Goal: Transaction & Acquisition: Book appointment/travel/reservation

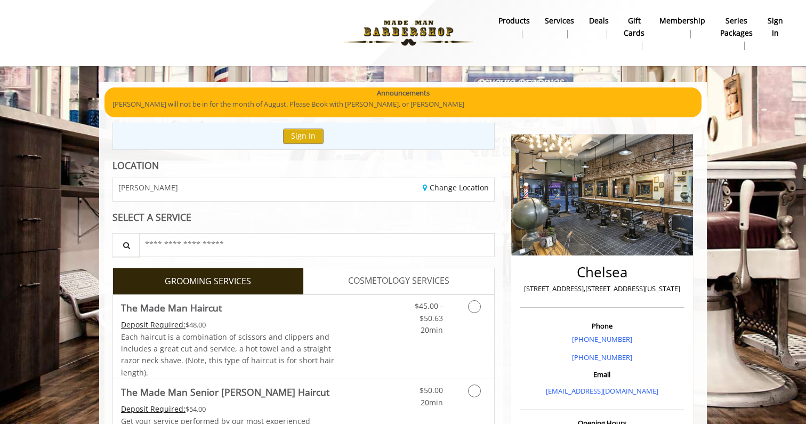
scroll to position [55, 0]
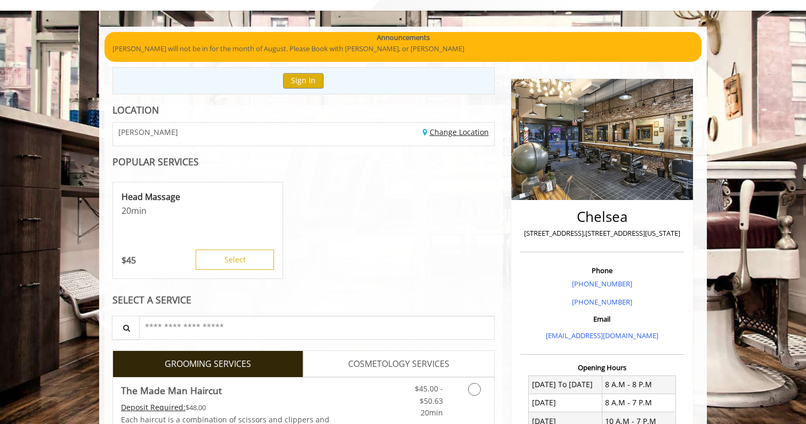
click at [454, 133] on link "Change Location" at bounding box center [456, 132] width 66 height 10
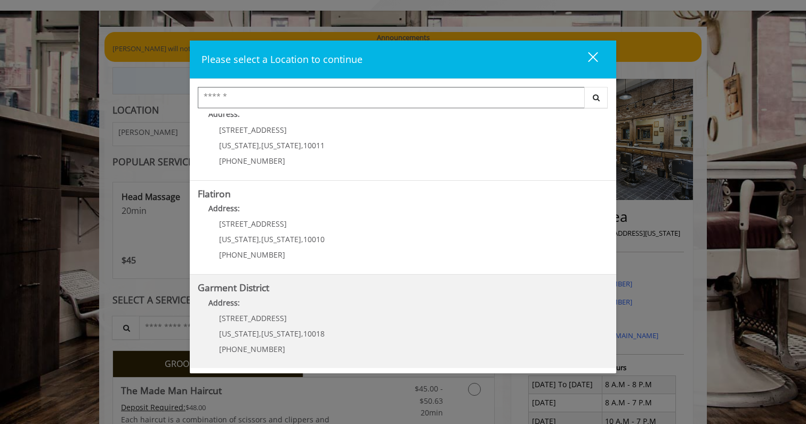
scroll to position [215, 0]
click at [259, 286] on b "Garment District" at bounding box center [233, 287] width 71 height 13
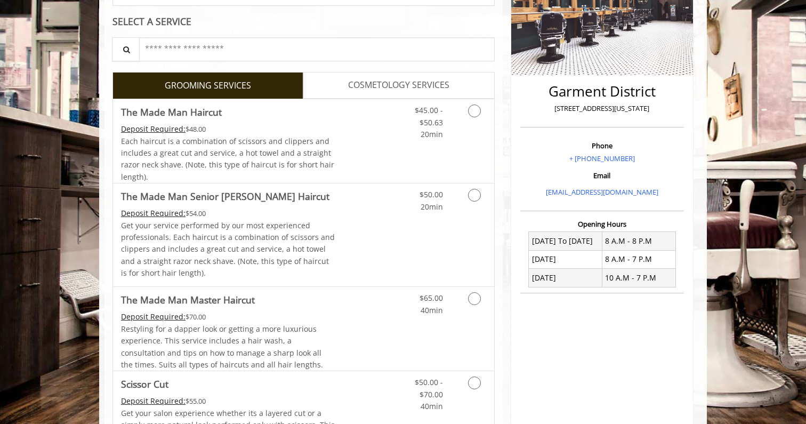
scroll to position [194, 0]
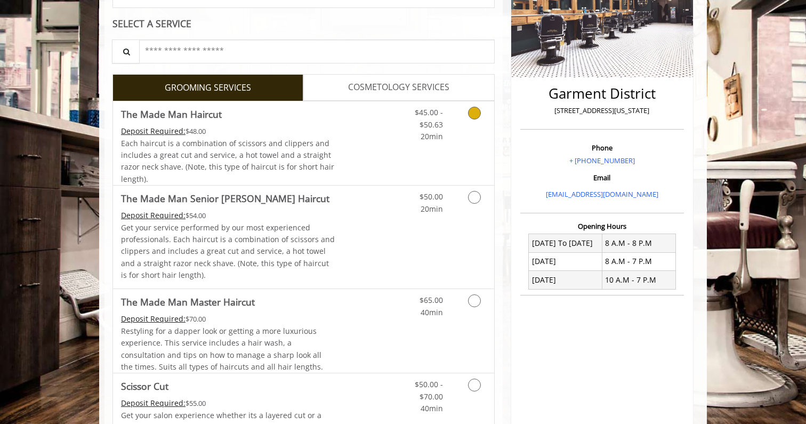
click at [227, 126] on div "Deposit Required: $48.00" at bounding box center [228, 131] width 214 height 12
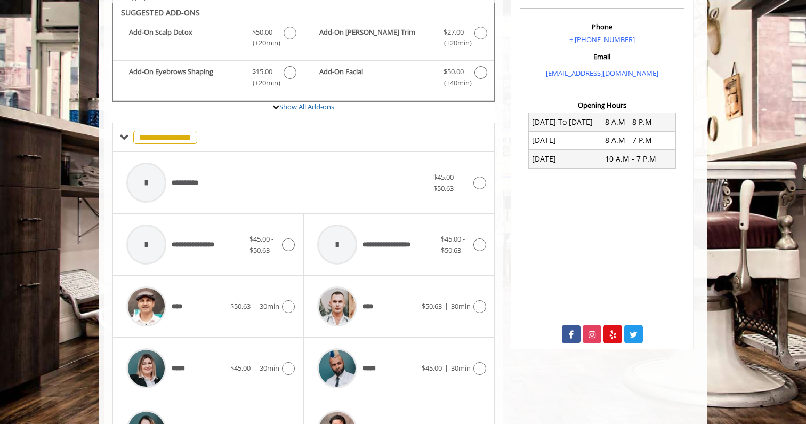
scroll to position [408, 0]
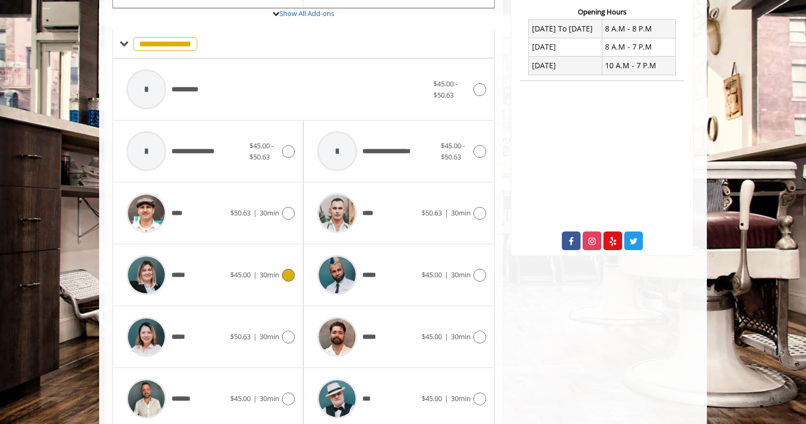
click at [141, 278] on img at bounding box center [146, 275] width 40 height 40
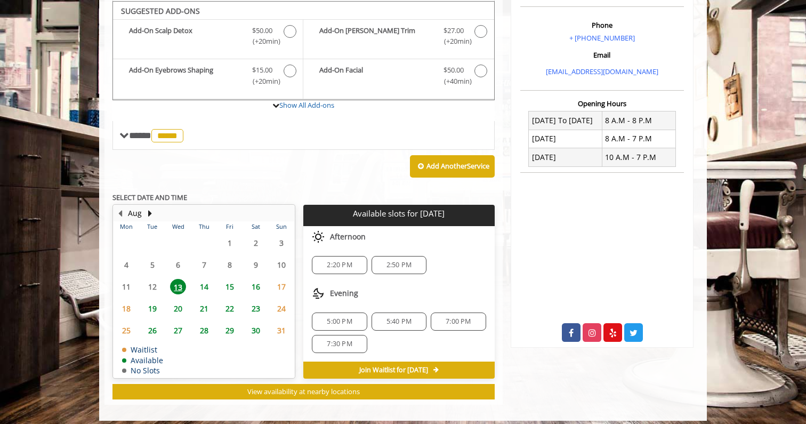
scroll to position [315, 0]
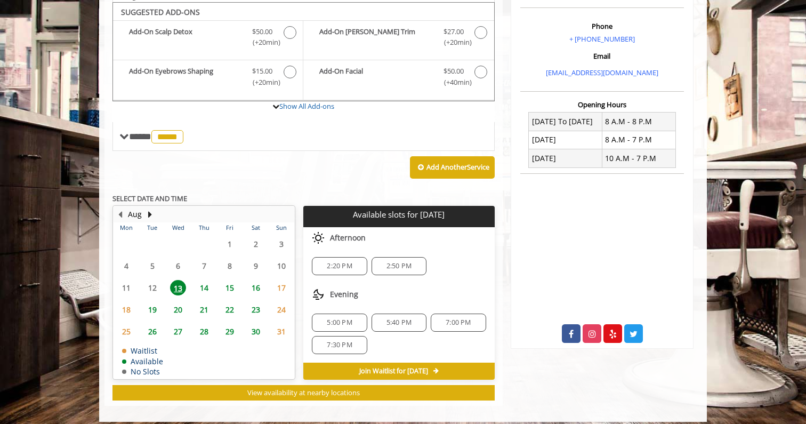
click at [353, 336] on div "7:30 PM" at bounding box center [339, 345] width 55 height 18
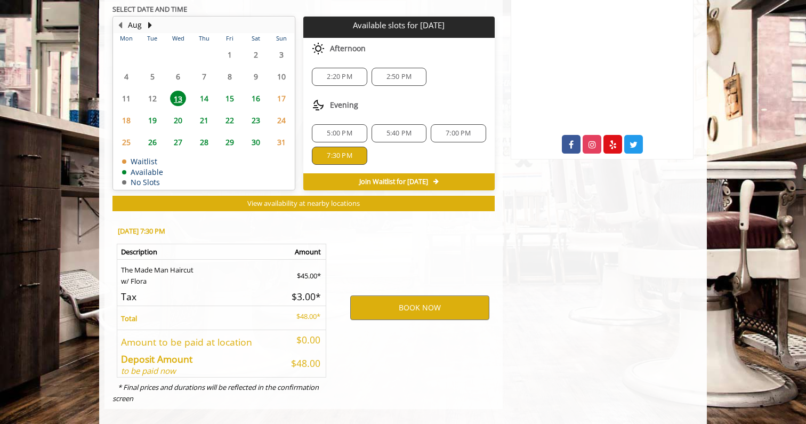
scroll to position [508, 0]
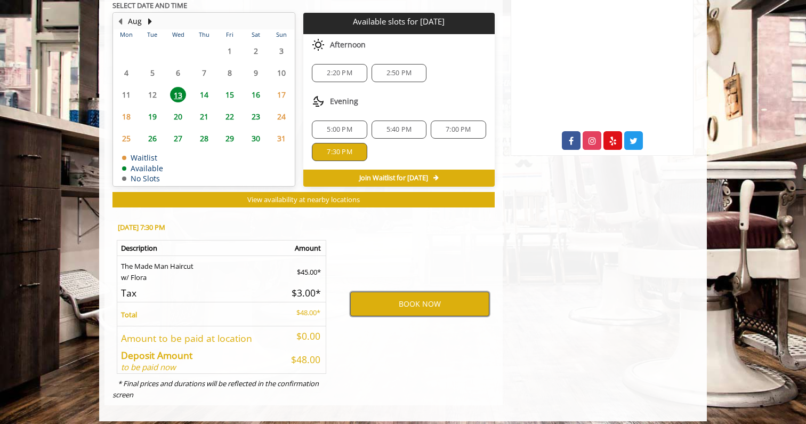
click at [392, 301] on button "BOOK NOW" at bounding box center [419, 304] width 139 height 25
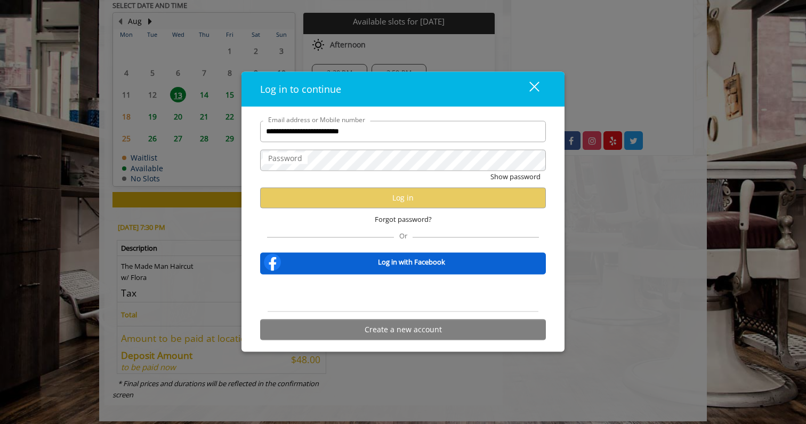
type input "**********"
click at [407, 290] on div "Sign in with Google. Opens in new tab" at bounding box center [403, 292] width 98 height 23
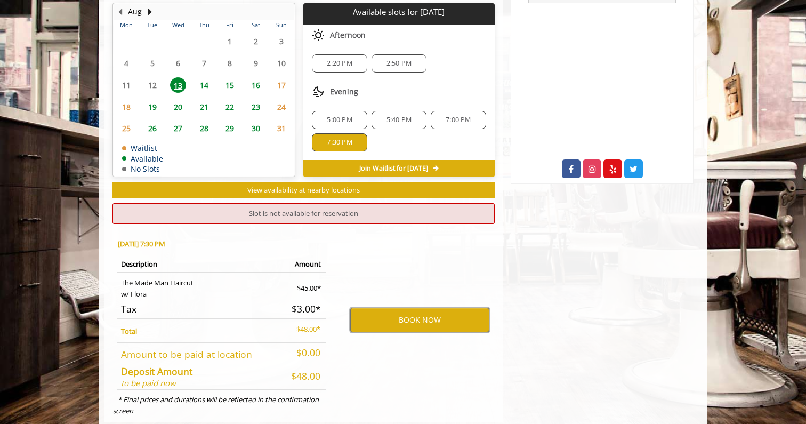
scroll to position [484, 0]
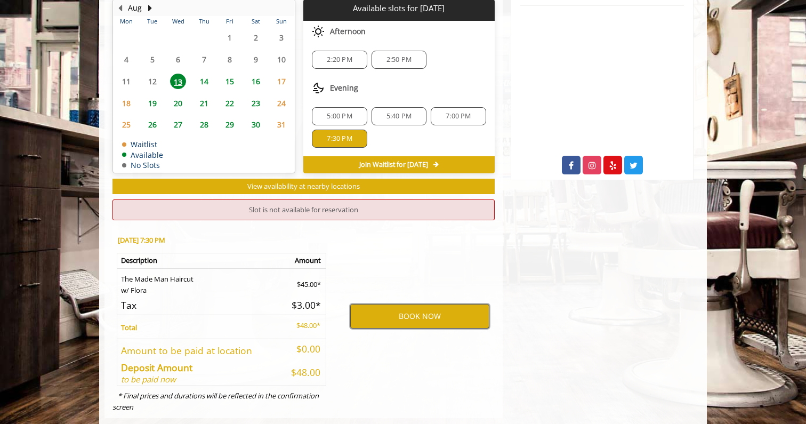
click at [409, 316] on button "BOOK NOW" at bounding box center [419, 316] width 139 height 25
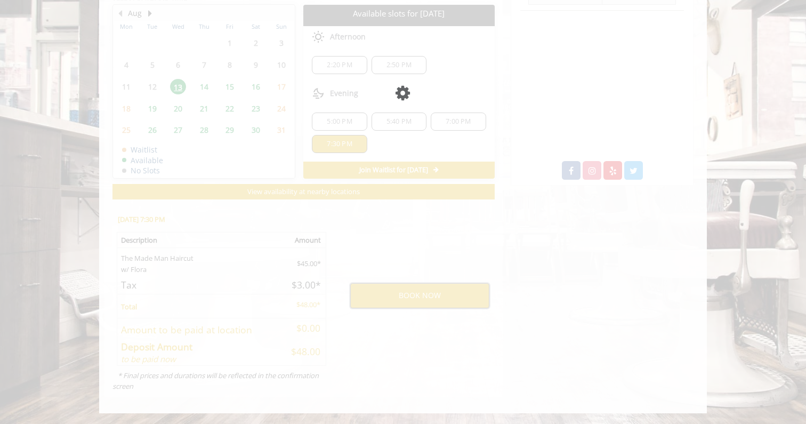
scroll to position [470, 0]
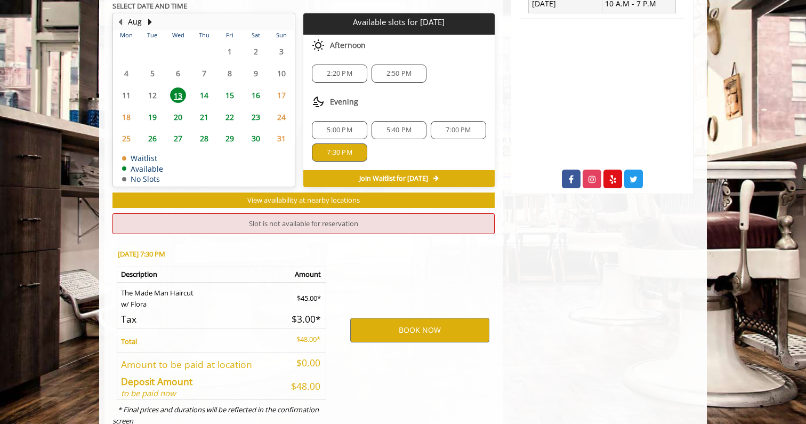
click at [460, 126] on span "7:00 PM" at bounding box center [458, 130] width 25 height 9
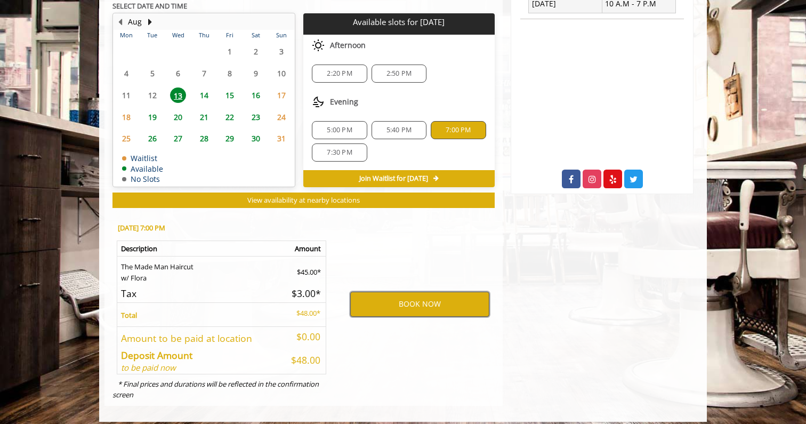
click at [456, 299] on button "BOOK NOW" at bounding box center [419, 304] width 139 height 25
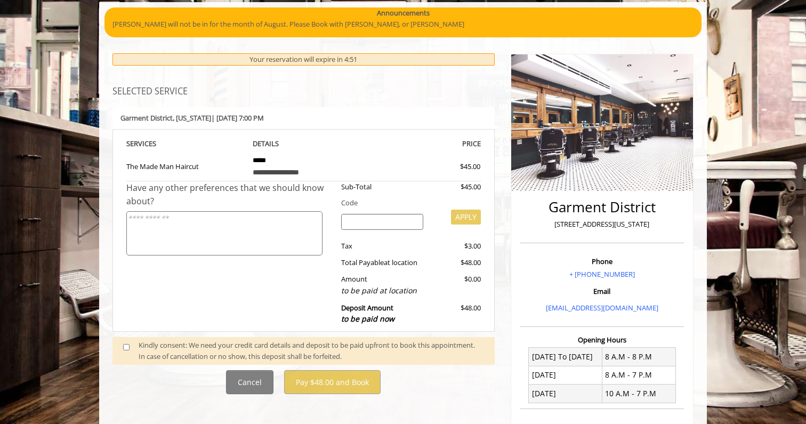
scroll to position [130, 0]
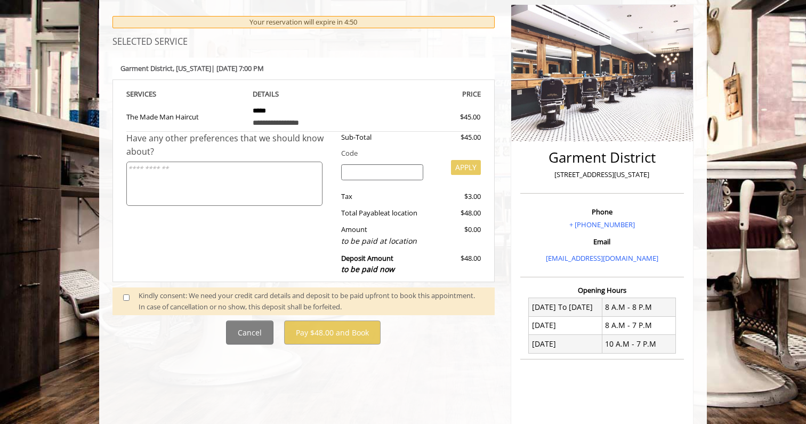
click at [121, 291] on span at bounding box center [130, 301] width 31 height 22
click at [123, 291] on span at bounding box center [130, 301] width 31 height 22
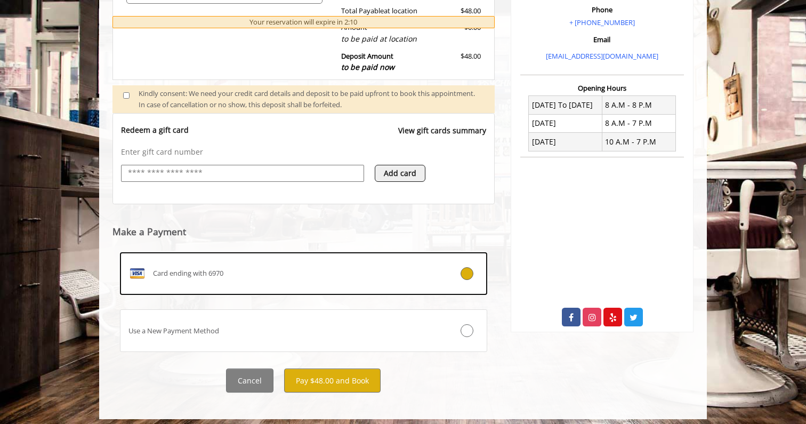
scroll to position [331, 0]
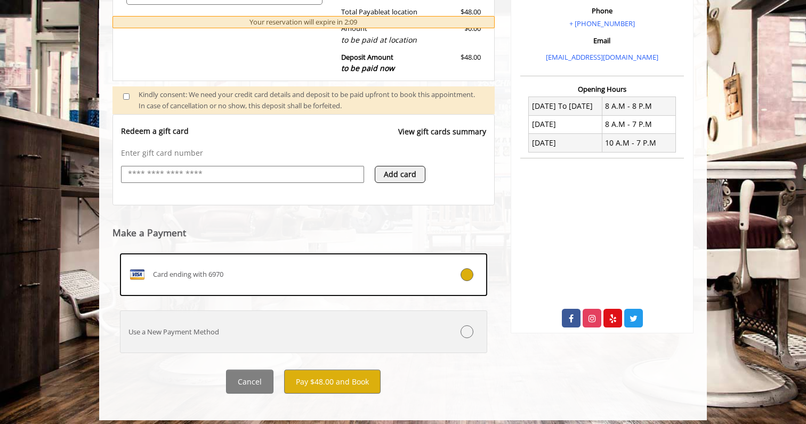
click at [471, 325] on icon at bounding box center [467, 331] width 13 height 13
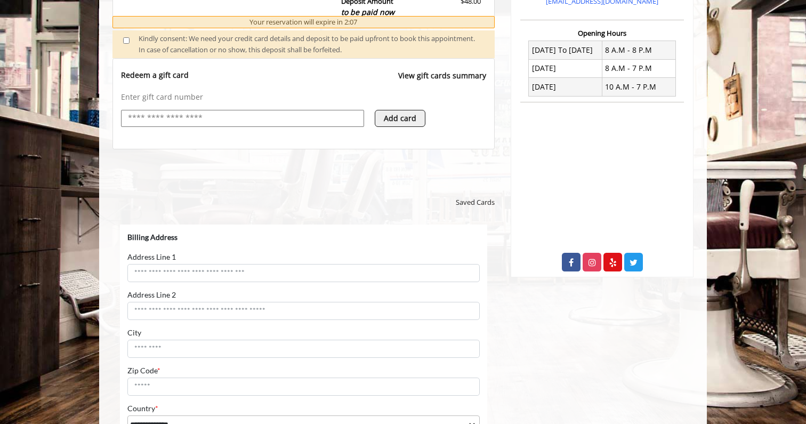
scroll to position [0, 0]
select select "***"
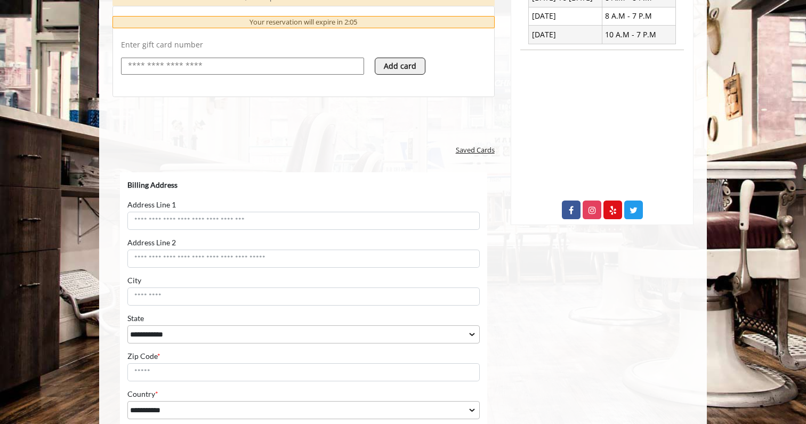
click at [467, 144] on span "Saved Cards" at bounding box center [475, 149] width 39 height 11
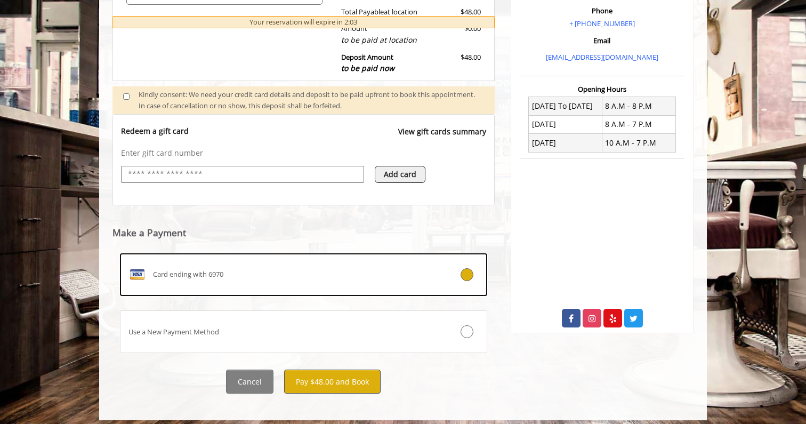
click at [340, 381] on button "Pay $48.00 and Book" at bounding box center [332, 381] width 96 height 24
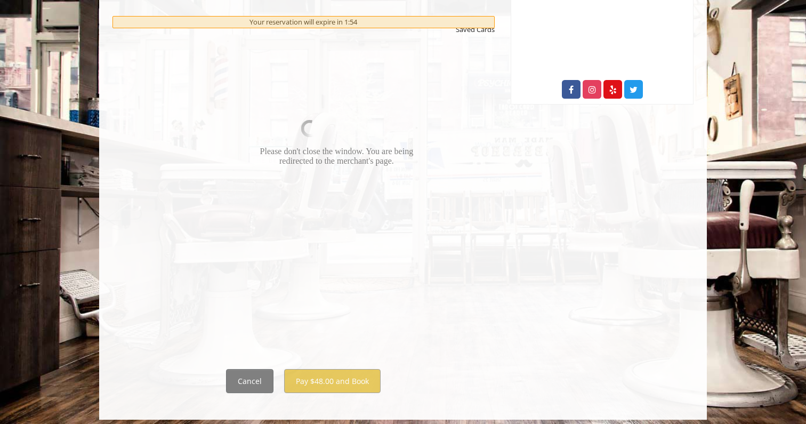
scroll to position [559, 0]
